Goal: Task Accomplishment & Management: Manage account settings

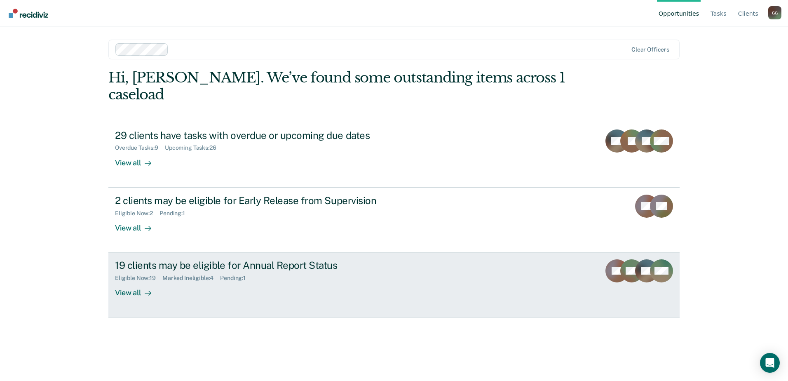
click at [212, 259] on div "19 clients may be eligible for Annual Report Status" at bounding box center [259, 265] width 289 height 12
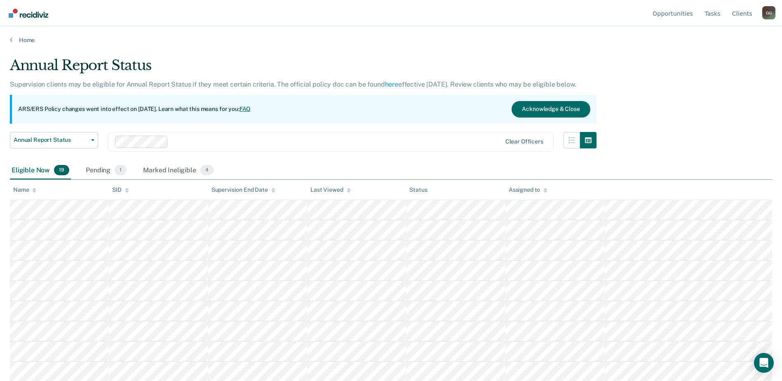
scroll to position [41, 0]
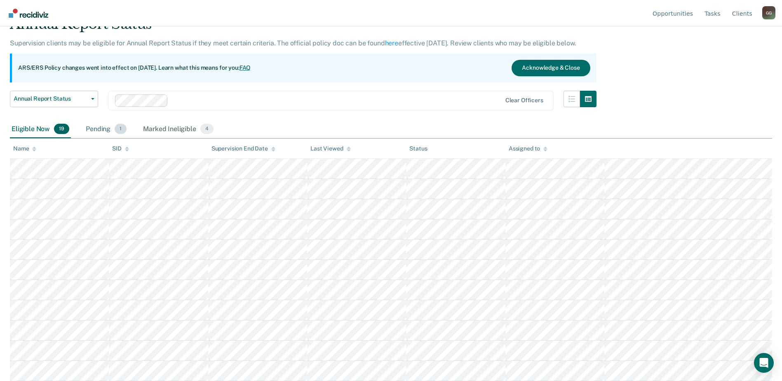
click at [96, 131] on div "Pending 1" at bounding box center [106, 129] width 44 height 18
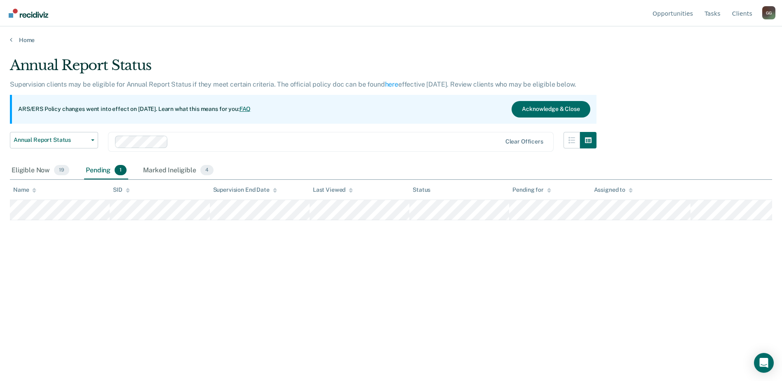
scroll to position [0, 0]
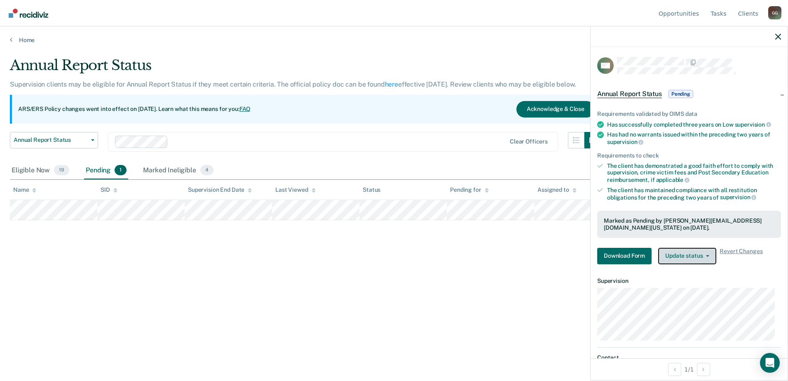
click at [707, 255] on icon "button" at bounding box center [707, 256] width 3 height 2
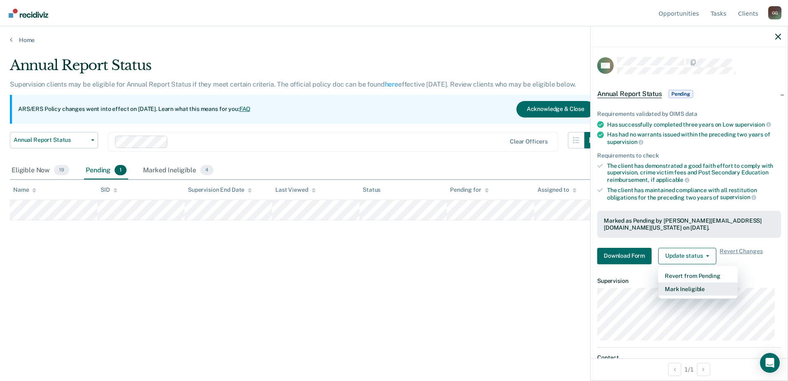
click at [689, 290] on button "Mark Ineligible" at bounding box center [698, 288] width 80 height 13
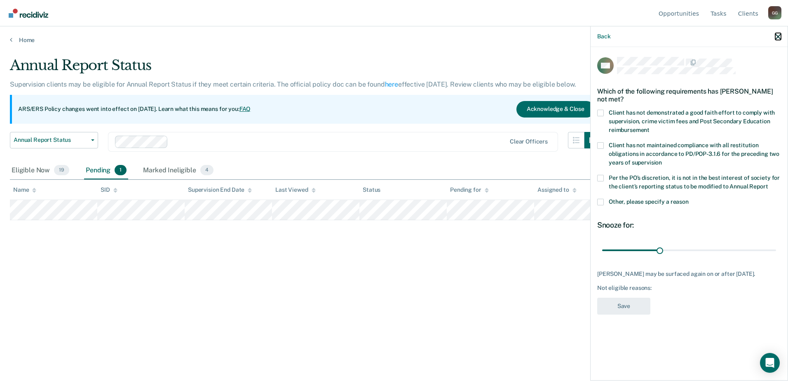
click at [777, 40] on div "Back" at bounding box center [689, 36] width 197 height 21
click at [779, 35] on icon "button" at bounding box center [778, 37] width 6 height 6
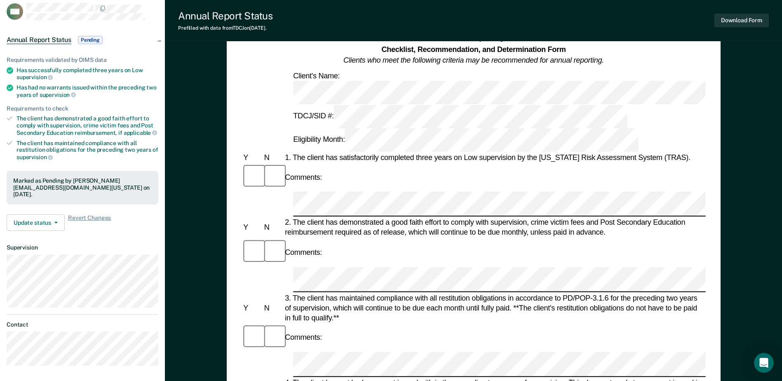
scroll to position [41, 0]
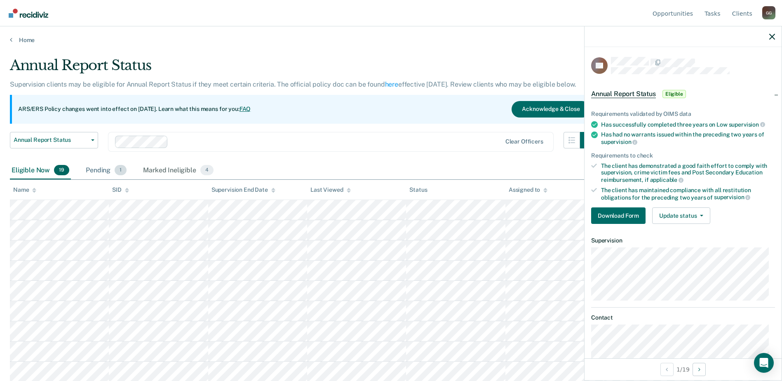
click at [117, 173] on span "1" at bounding box center [121, 170] width 12 height 11
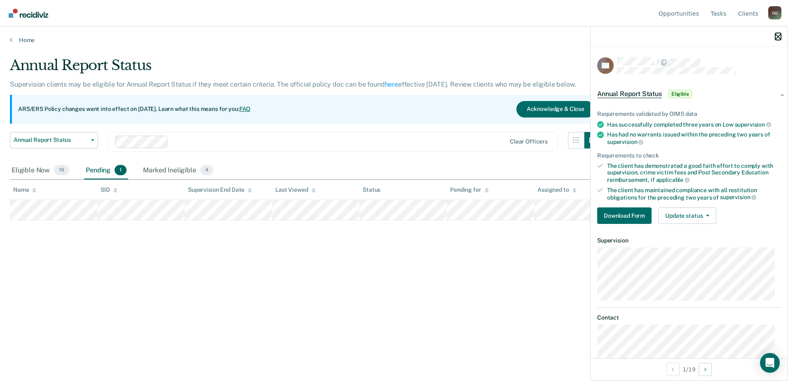
click at [779, 35] on icon "button" at bounding box center [778, 37] width 6 height 6
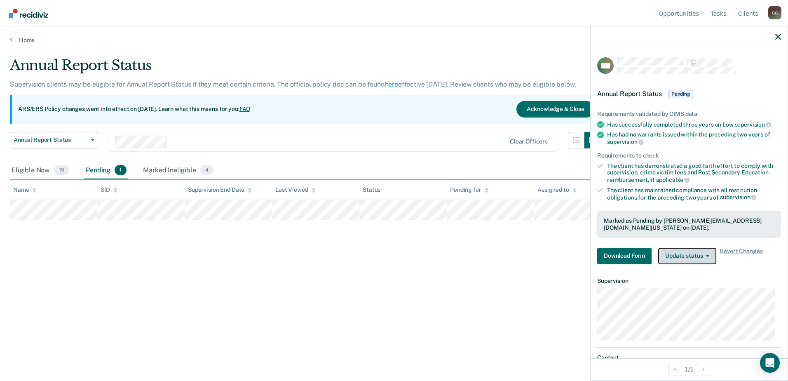
click at [710, 255] on button "Update status" at bounding box center [687, 256] width 58 height 16
click at [776, 35] on icon "button" at bounding box center [778, 37] width 6 height 6
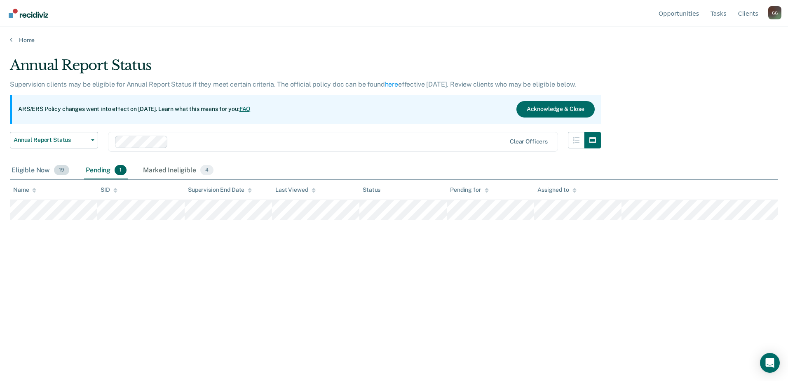
click at [42, 170] on div "Eligible Now 19" at bounding box center [40, 171] width 61 height 18
